Goal: Transaction & Acquisition: Purchase product/service

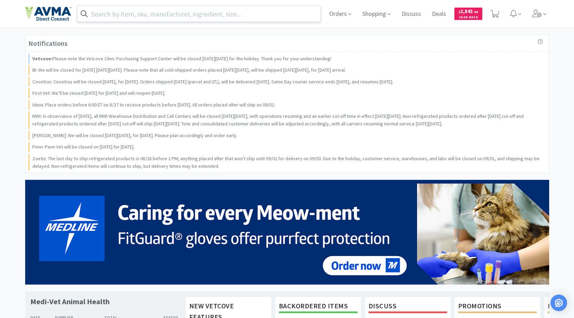
click at [130, 18] on input "text" at bounding box center [199, 14] width 244 height 16
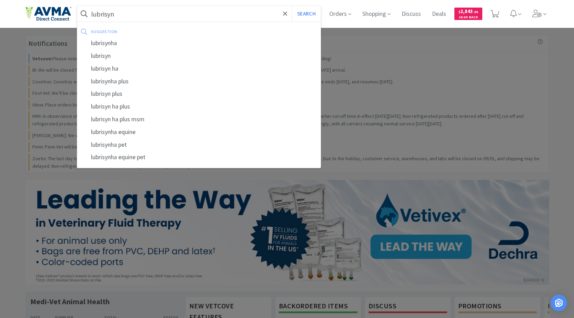
type input "lubrisyn"
click at [292, 6] on button "Search" at bounding box center [306, 14] width 29 height 16
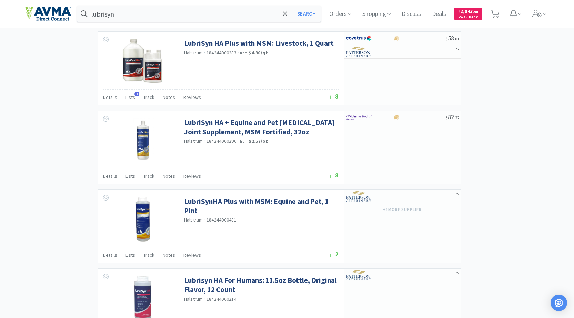
scroll to position [1034, 0]
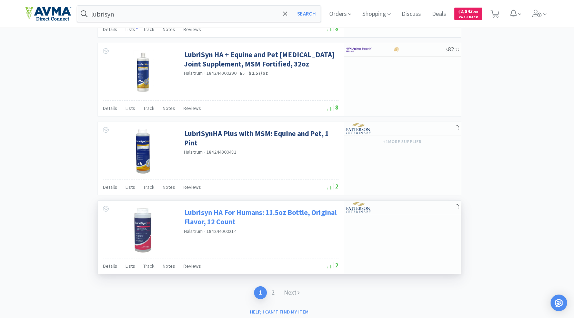
click at [244, 214] on link "Lubrisyn HA For Humans: 11.5oz Bottle, Original Flavor, 12 Count" at bounding box center [260, 217] width 153 height 19
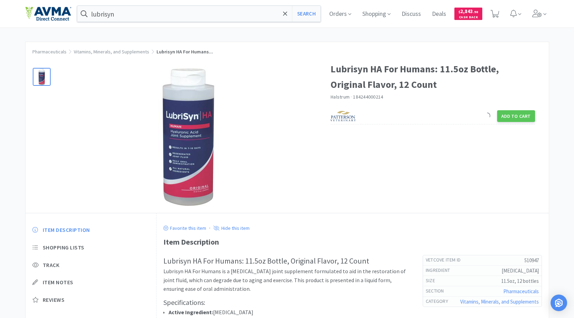
click at [188, 135] on img at bounding box center [188, 137] width 138 height 138
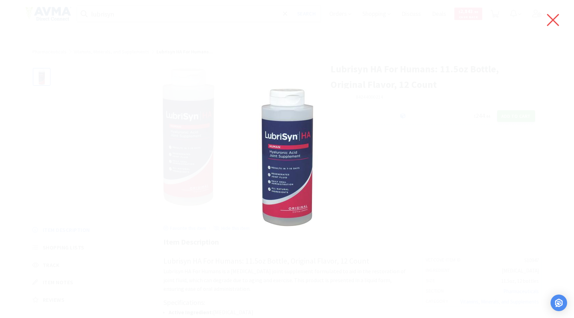
click at [549, 22] on icon at bounding box center [553, 19] width 14 height 19
